Goal: Find specific page/section: Find specific page/section

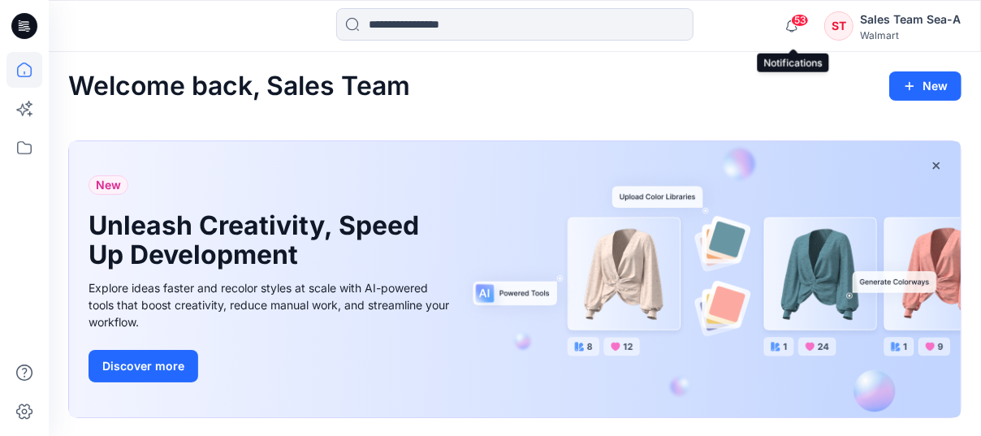
click at [797, 15] on span "53" at bounding box center [800, 20] width 18 height 13
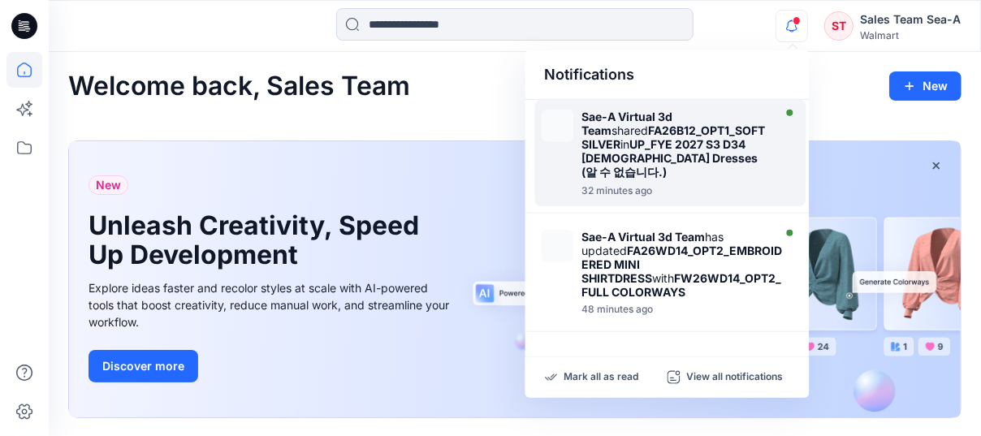
scroll to position [162, 0]
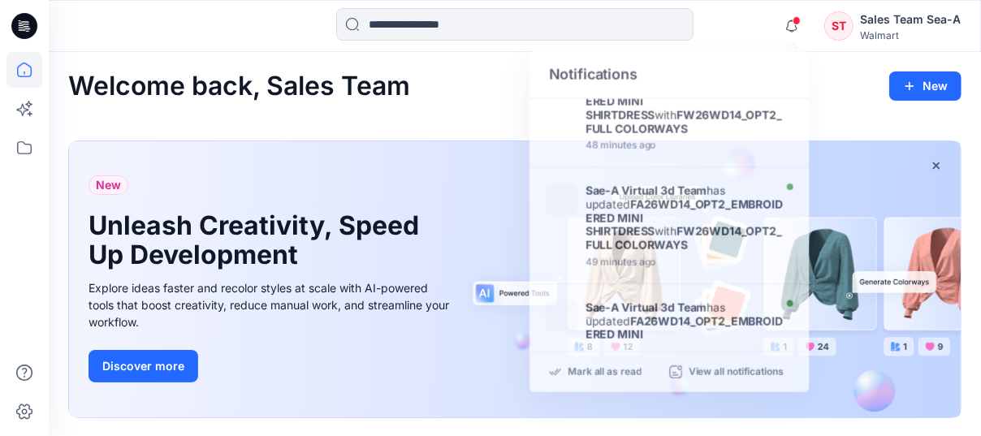
click at [771, 26] on div "Notifications Sae-A Virtual 3d Team shared FA26B12_OPT1_SOFT SILVER in UP_FYE 2…" at bounding box center [514, 26] width 931 height 36
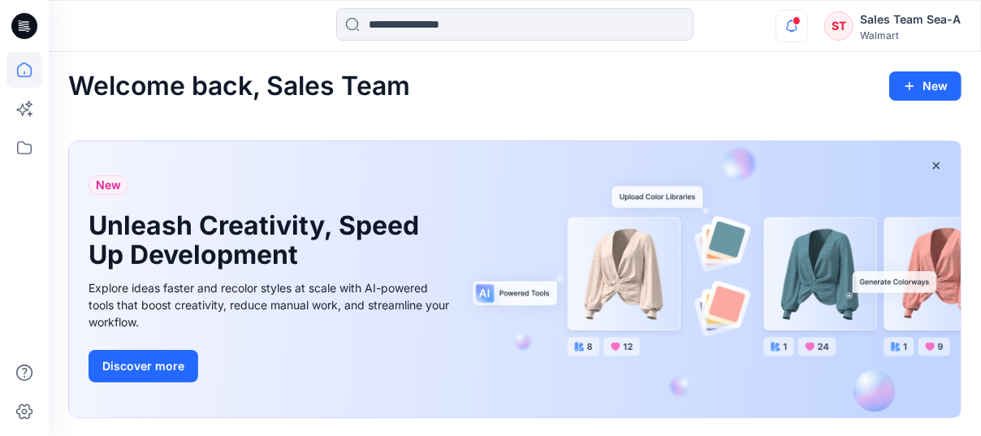
click at [786, 29] on icon "button" at bounding box center [791, 26] width 31 height 32
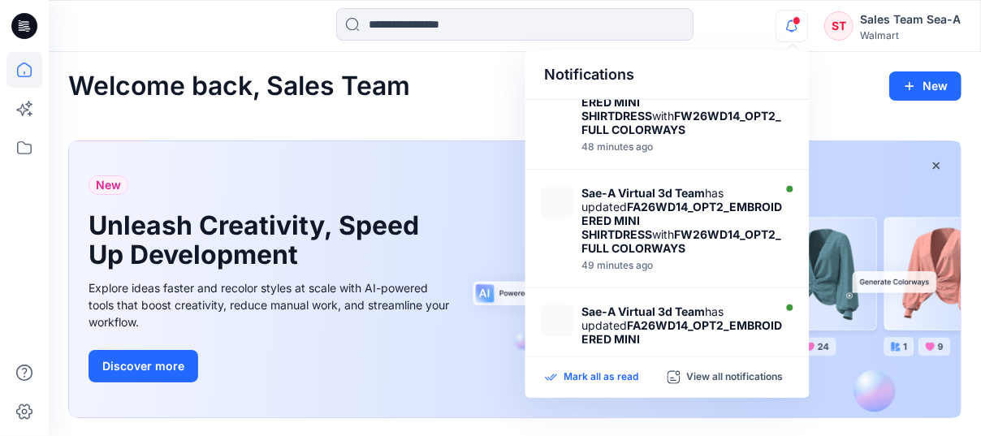
click at [636, 371] on p "Mark all as read" at bounding box center [601, 377] width 75 height 15
click at [24, 60] on icon at bounding box center [24, 70] width 36 height 36
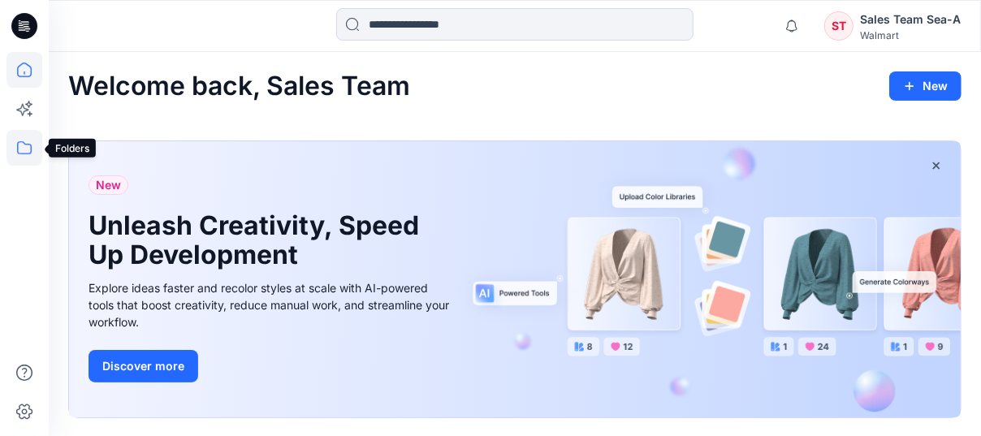
click at [25, 142] on icon at bounding box center [24, 148] width 36 height 36
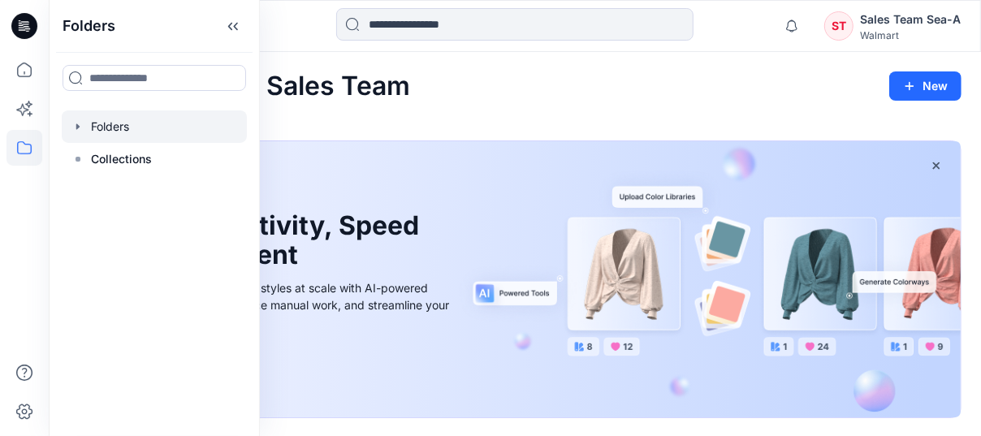
click at [90, 132] on div at bounding box center [154, 126] width 185 height 32
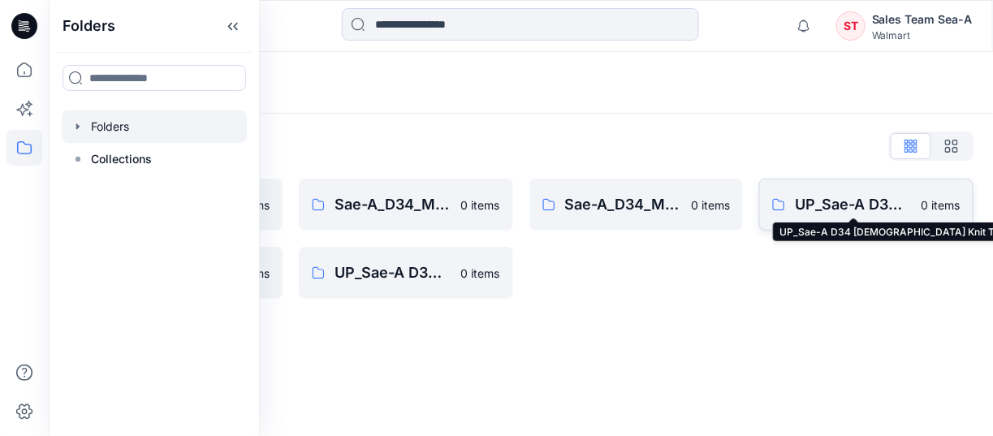
click at [858, 201] on p "UP_Sae-A D34 [DEMOGRAPHIC_DATA] Knit Tops" at bounding box center [853, 204] width 117 height 23
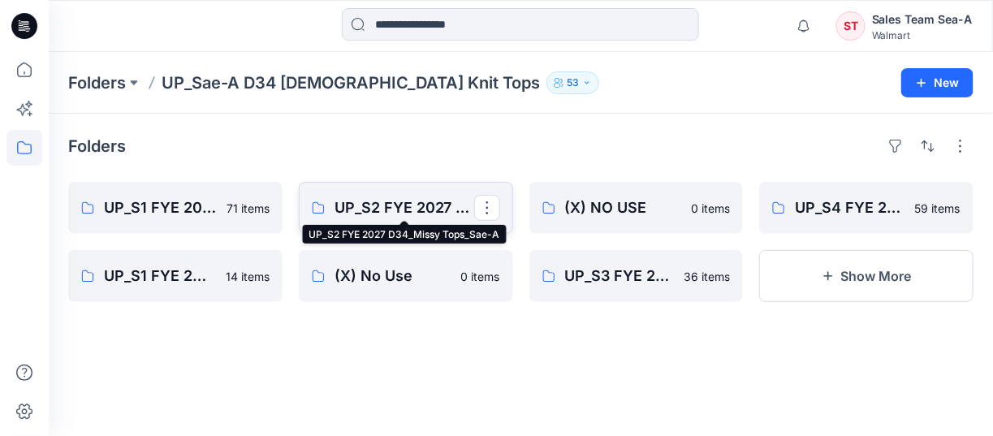
click at [379, 214] on p "UP_S2 FYE 2027 D34_Missy Tops_Sae-A" at bounding box center [405, 208] width 140 height 23
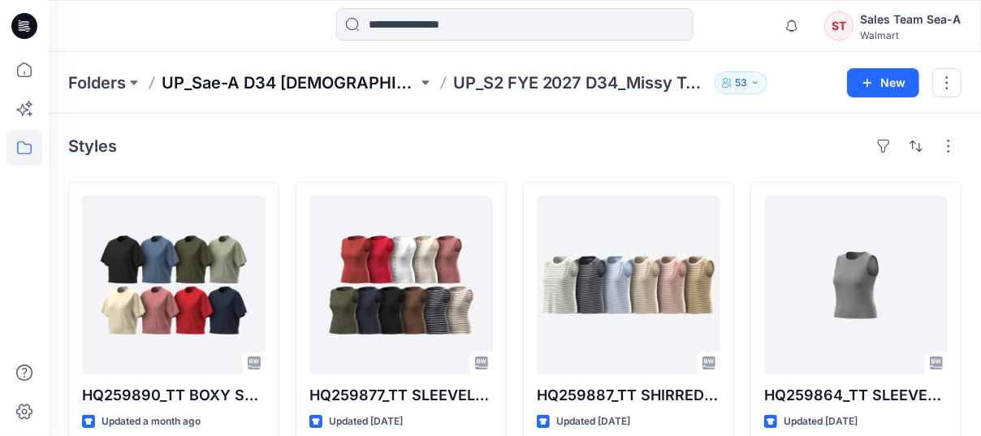
click at [324, 80] on p "UP_Sae-A D34 [DEMOGRAPHIC_DATA] Knit Tops" at bounding box center [290, 82] width 256 height 23
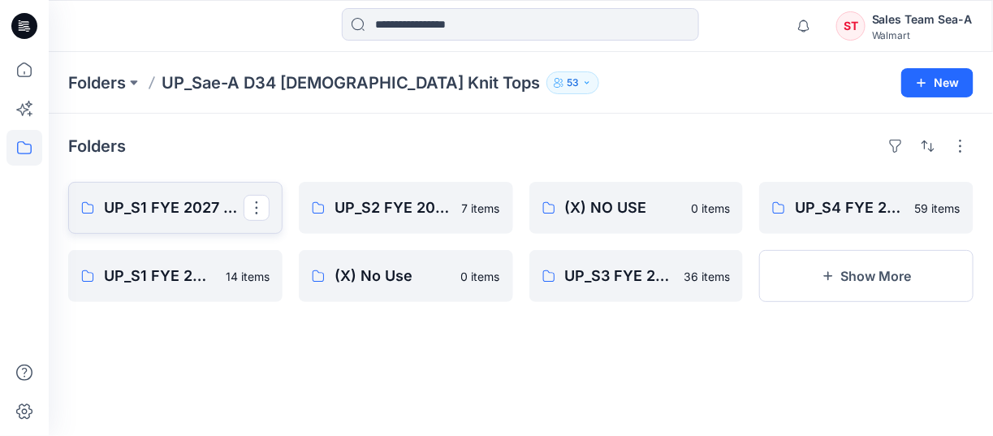
click at [197, 200] on p "UP_S1 FYE 2027 D34_Missy Tops_Sae-A" at bounding box center [174, 208] width 140 height 23
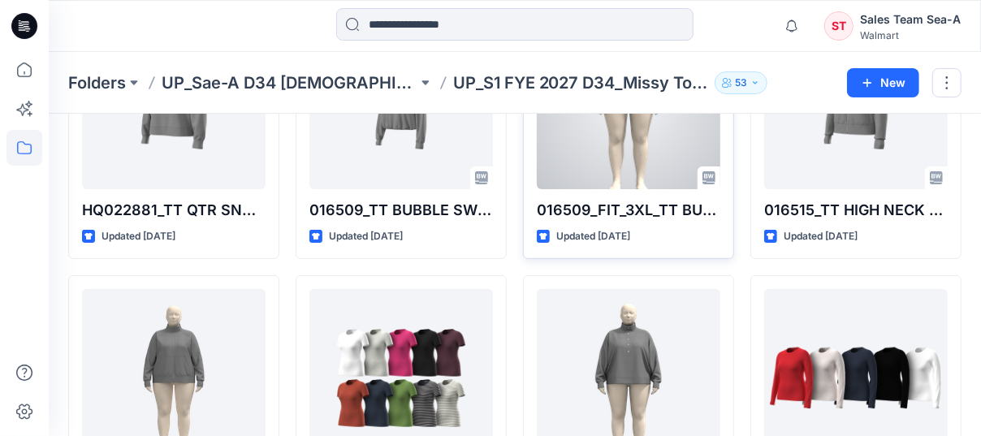
scroll to position [325, 0]
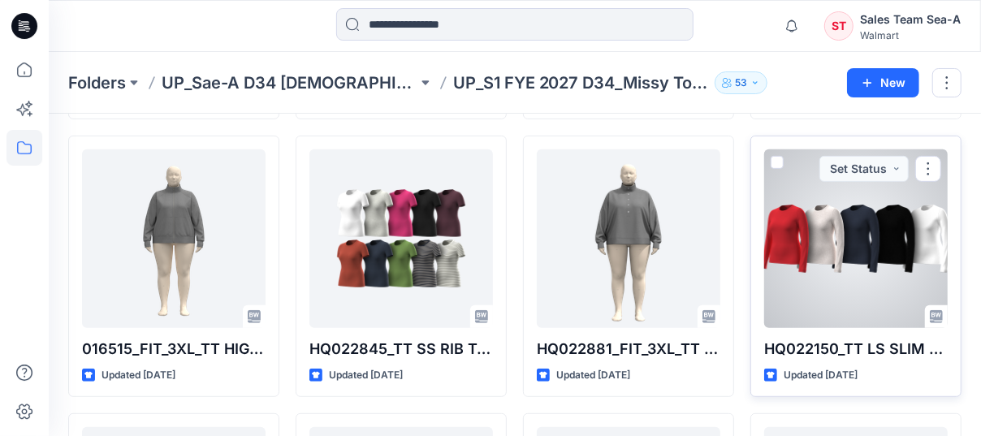
click at [810, 359] on div "HQ022150_TT LS SLIM FIT CREW TEE Updated [DATE] Set Status" at bounding box center [855, 267] width 211 height 262
click at [809, 312] on div at bounding box center [856, 238] width 184 height 179
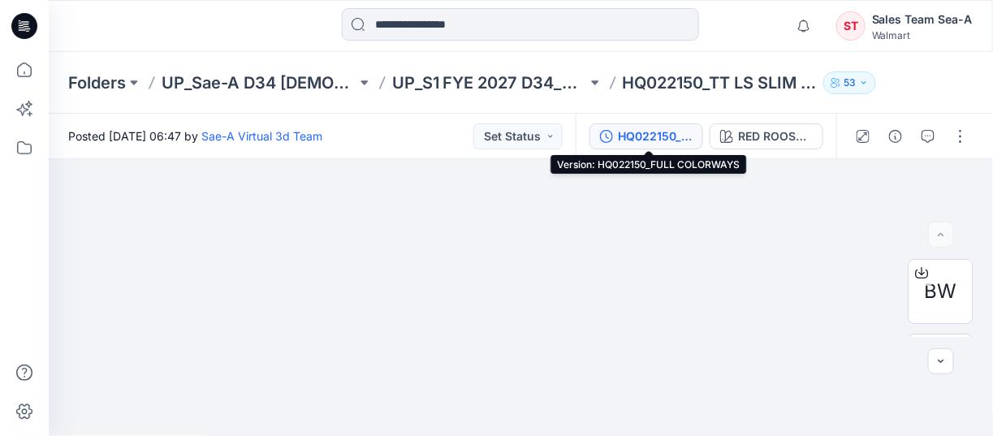
click at [645, 133] on div "HQ022150_FULL COLORWAYS" at bounding box center [655, 136] width 75 height 18
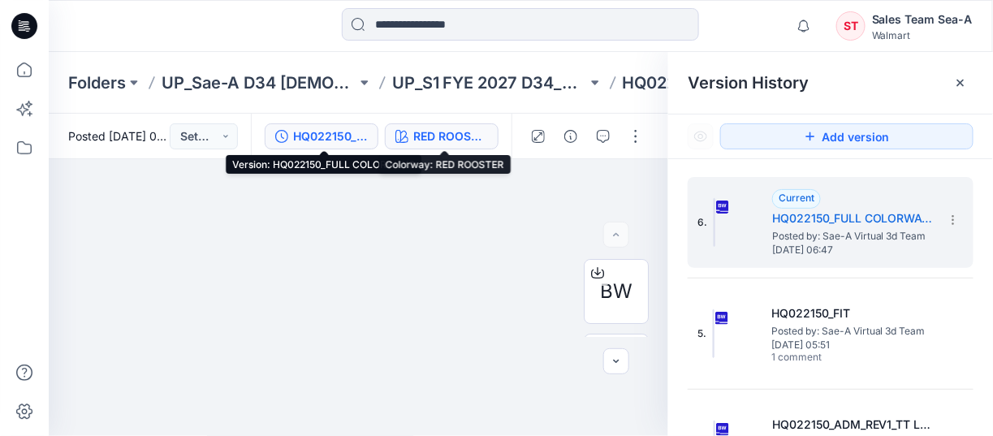
click at [432, 142] on div "RED ROOSTER" at bounding box center [450, 136] width 75 height 18
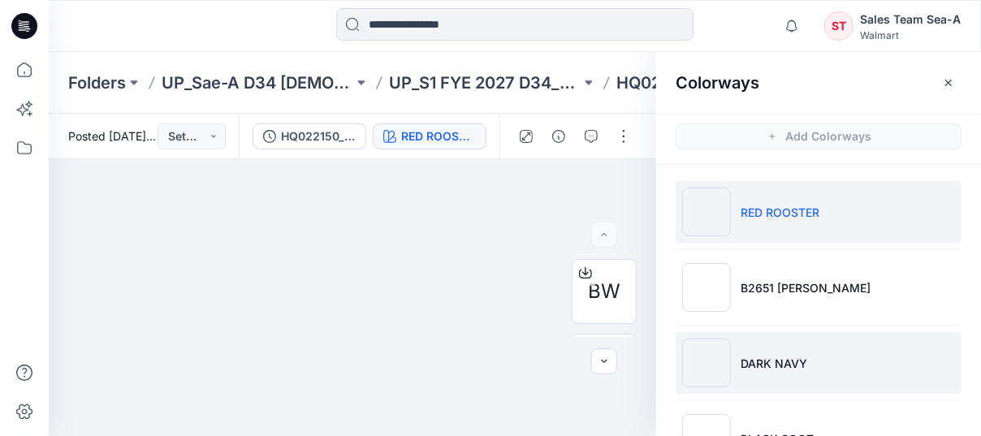
click at [752, 371] on li "DARK NAVY" at bounding box center [819, 363] width 286 height 62
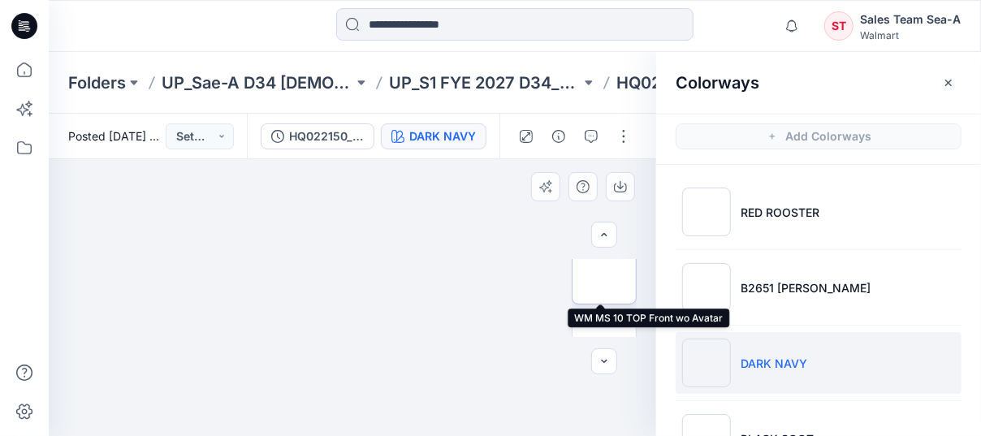
scroll to position [405, 0]
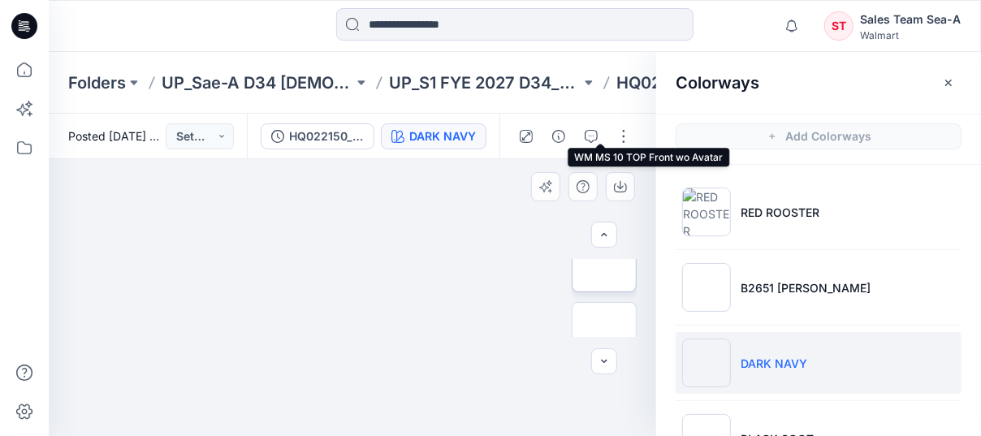
click at [604, 260] on img at bounding box center [604, 260] width 0 height 0
